Goal: Navigation & Orientation: Find specific page/section

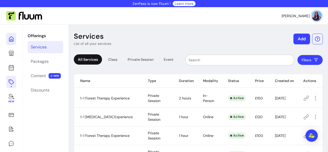
click at [12, 40] on icon at bounding box center [51, 32] width 87 height 73
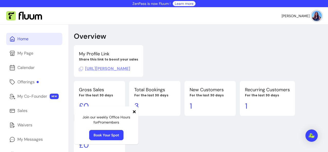
click at [92, 68] on span "[URL][PERSON_NAME]" at bounding box center [104, 68] width 51 height 5
drag, startPoint x: 91, startPoint y: 69, endPoint x: 88, endPoint y: 69, distance: 3.3
click at [88, 69] on span "[URL][PERSON_NAME]" at bounding box center [104, 68] width 51 height 5
